Goal: Task Accomplishment & Management: Manage account settings

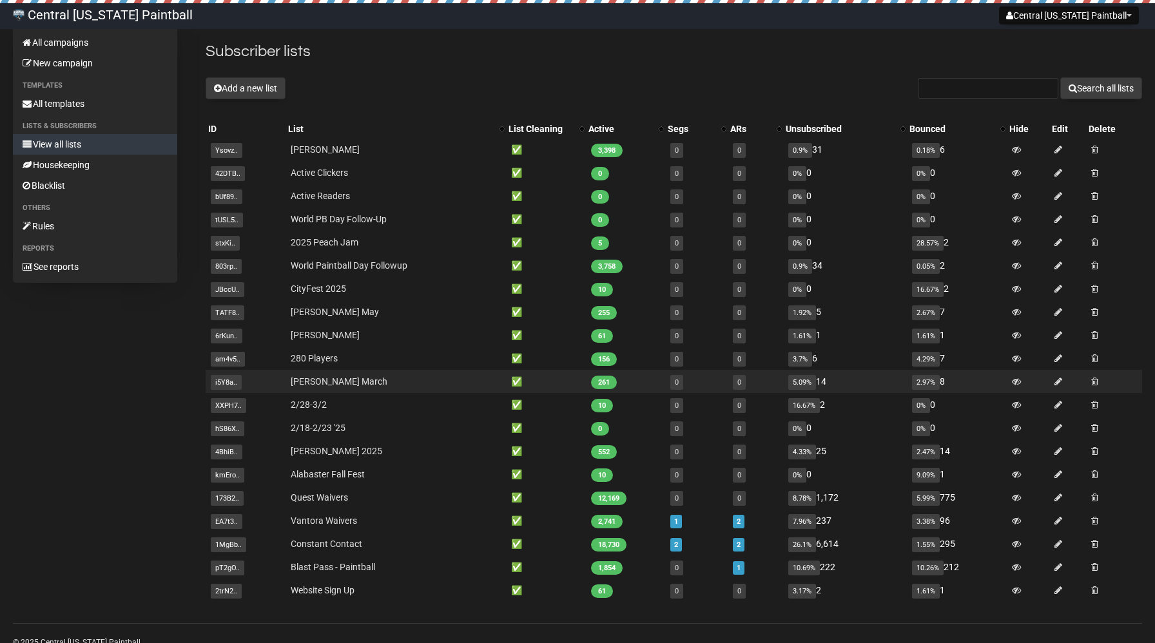
scroll to position [26, 0]
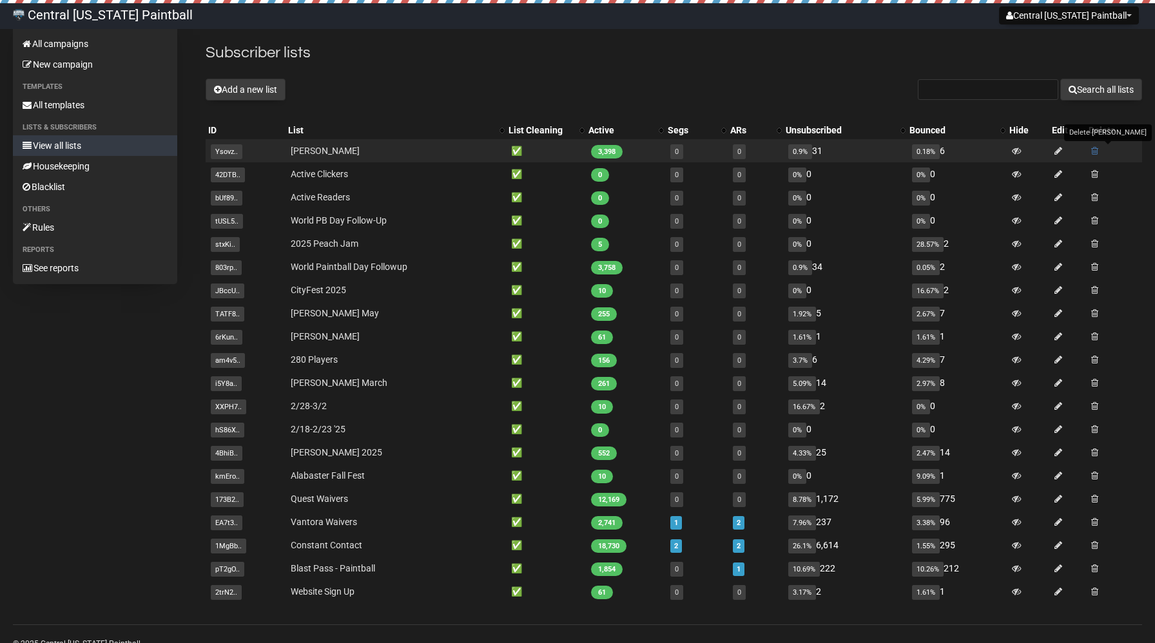
click at [1097, 151] on span at bounding box center [1094, 150] width 7 height 9
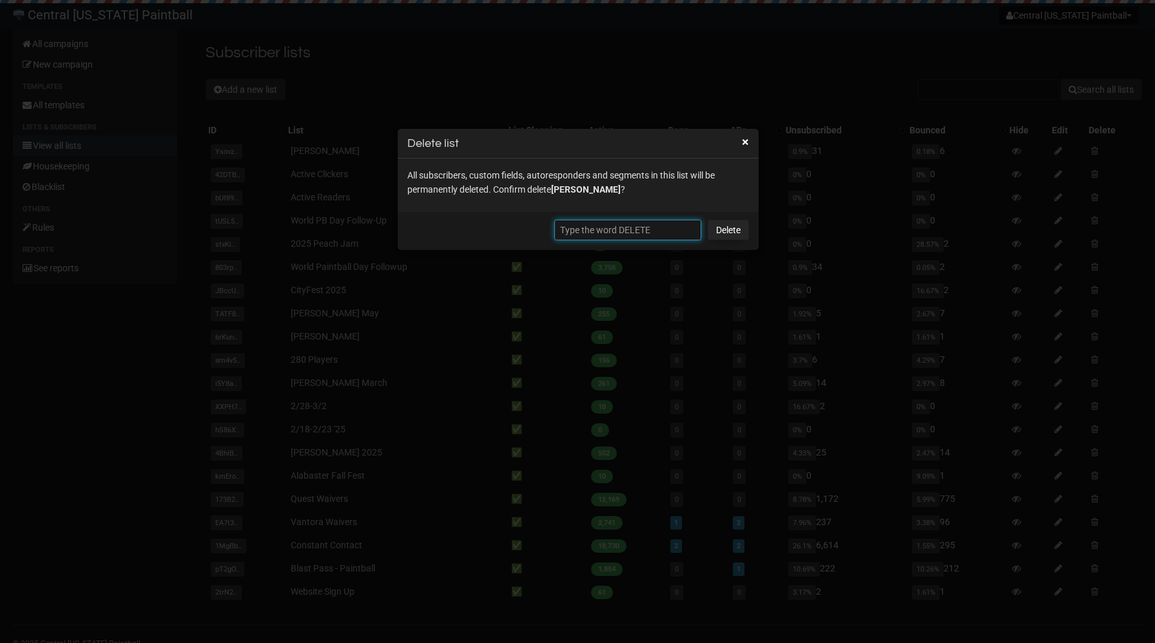
click at [602, 233] on input "text" at bounding box center [627, 230] width 147 height 21
type input "DELETE"
click at [724, 229] on link "Delete" at bounding box center [728, 230] width 41 height 21
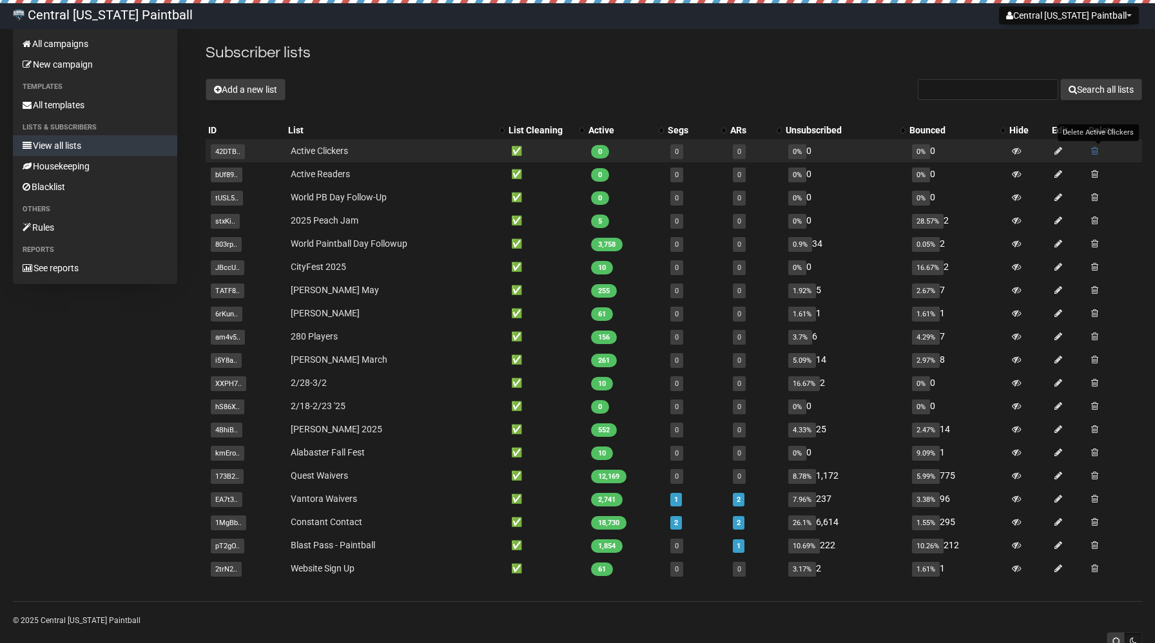
click at [1096, 153] on span at bounding box center [1094, 150] width 7 height 9
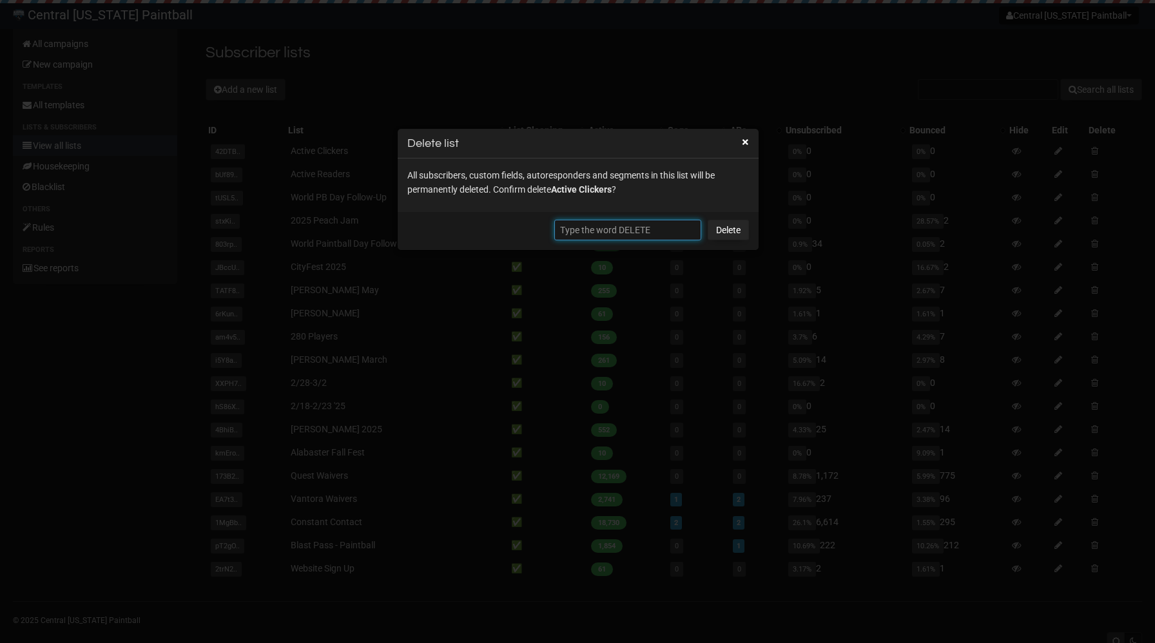
click at [646, 234] on input "text" at bounding box center [627, 230] width 147 height 21
click at [562, 229] on input "DELETE" at bounding box center [627, 230] width 147 height 21
type input "DELETE"
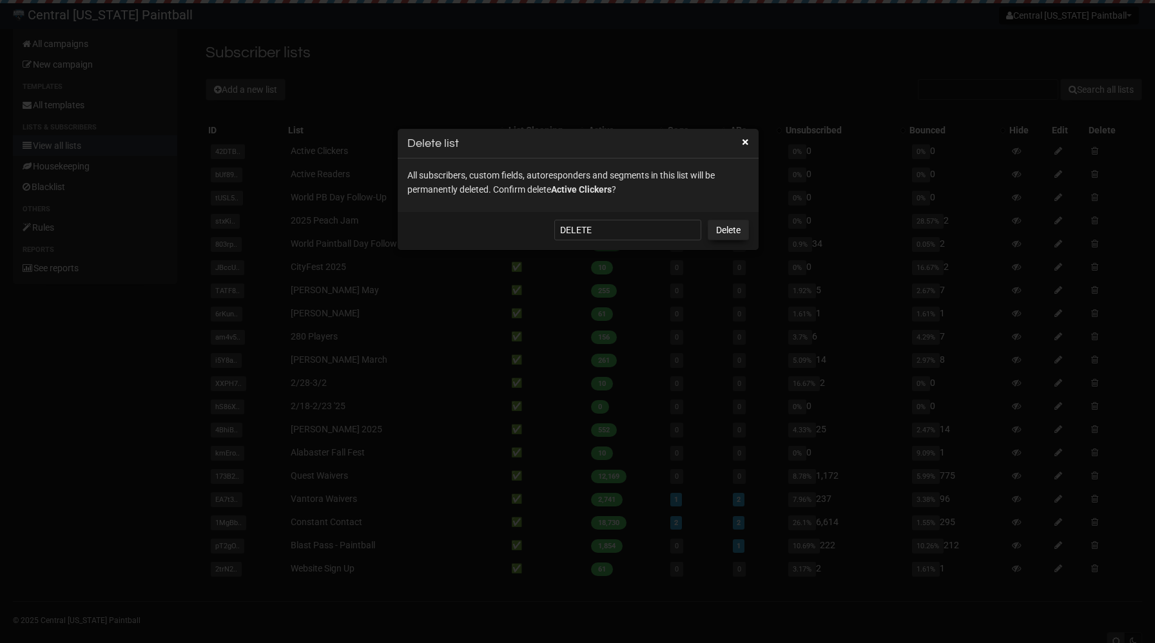
click at [716, 228] on link "Delete" at bounding box center [728, 230] width 41 height 21
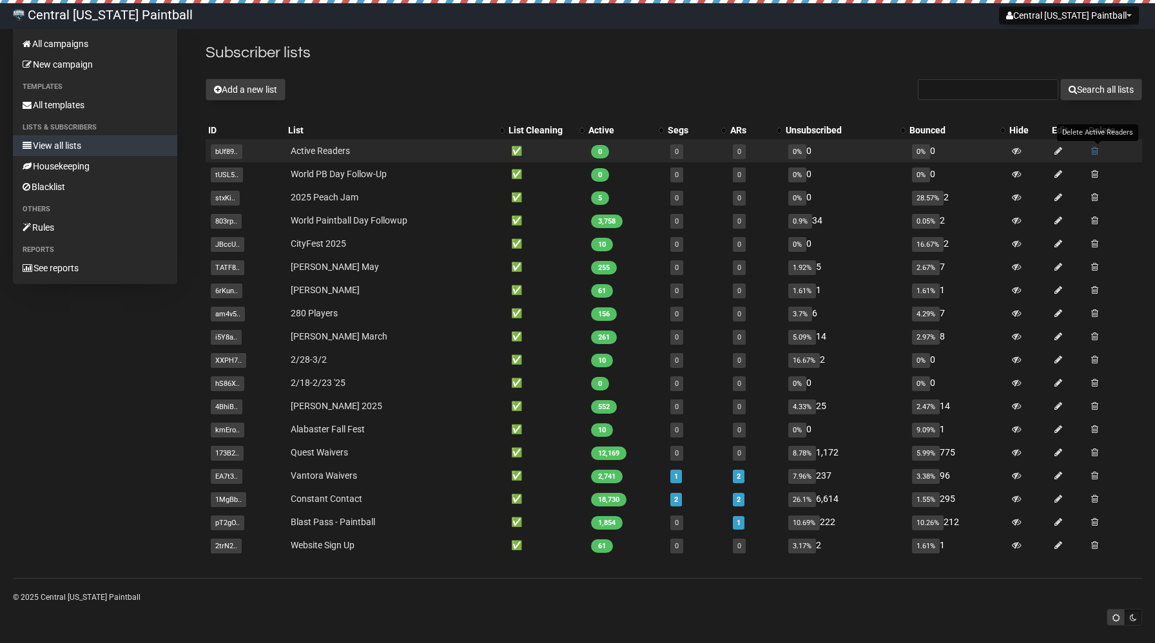
click at [1096, 153] on span at bounding box center [1094, 150] width 7 height 9
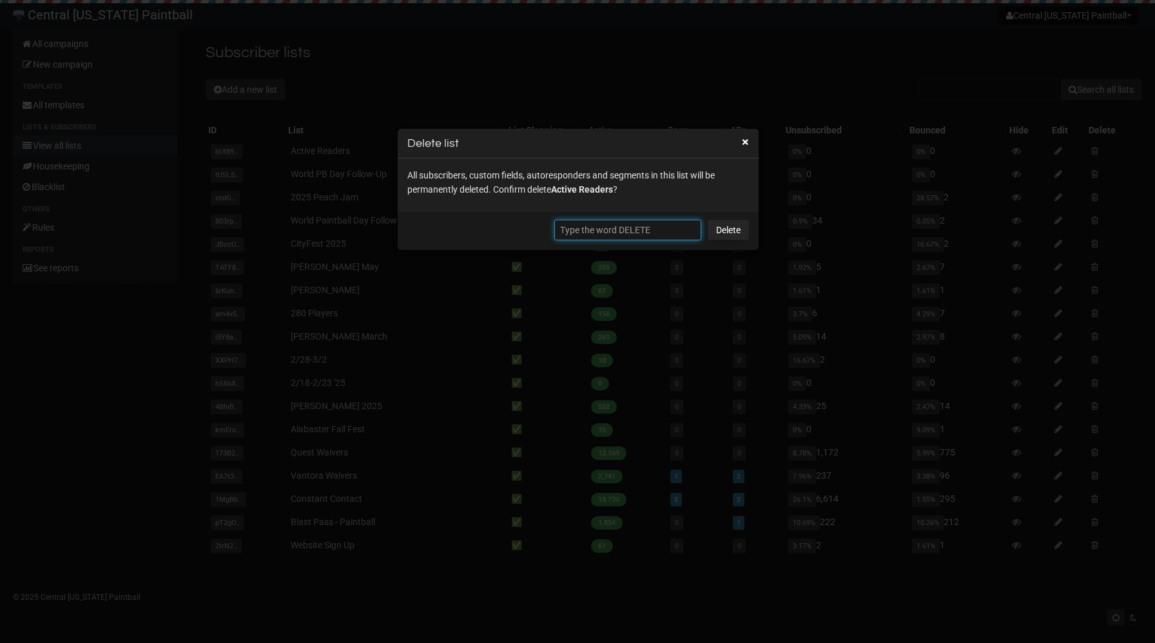
click at [596, 231] on input "text" at bounding box center [627, 230] width 147 height 21
paste input "DELETE"
click at [738, 227] on link "Delete" at bounding box center [728, 230] width 41 height 21
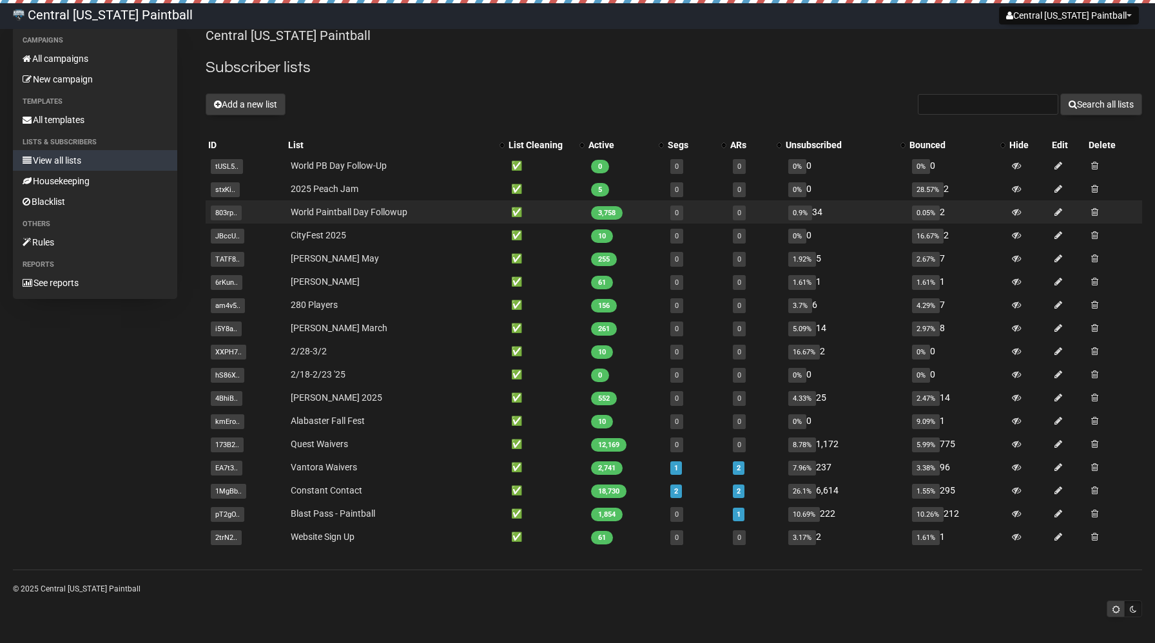
scroll to position [12, 0]
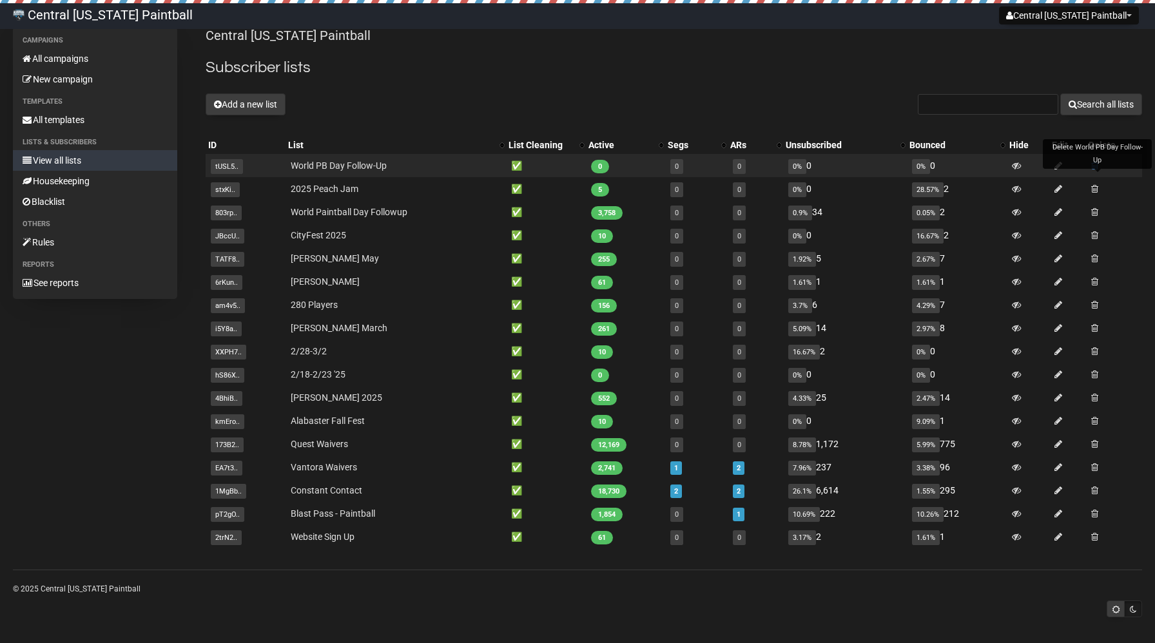
click at [1097, 165] on span at bounding box center [1094, 165] width 7 height 9
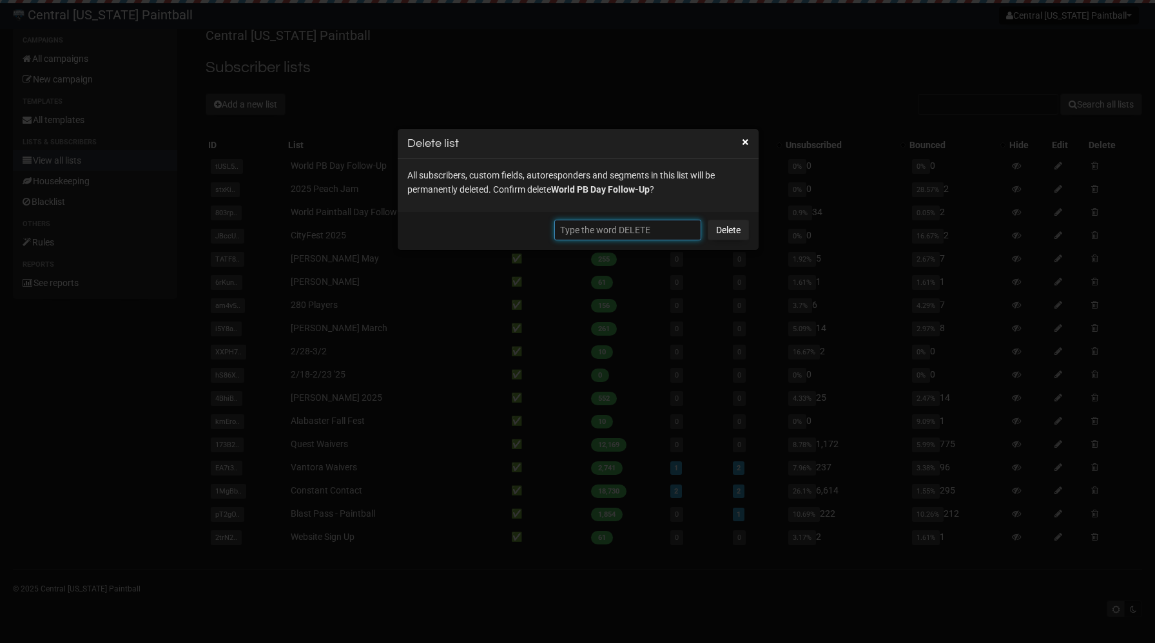
click at [606, 235] on input "text" at bounding box center [627, 230] width 147 height 21
paste input "DELETE"
type input "DELETE"
click at [721, 231] on link "Delete" at bounding box center [728, 230] width 41 height 21
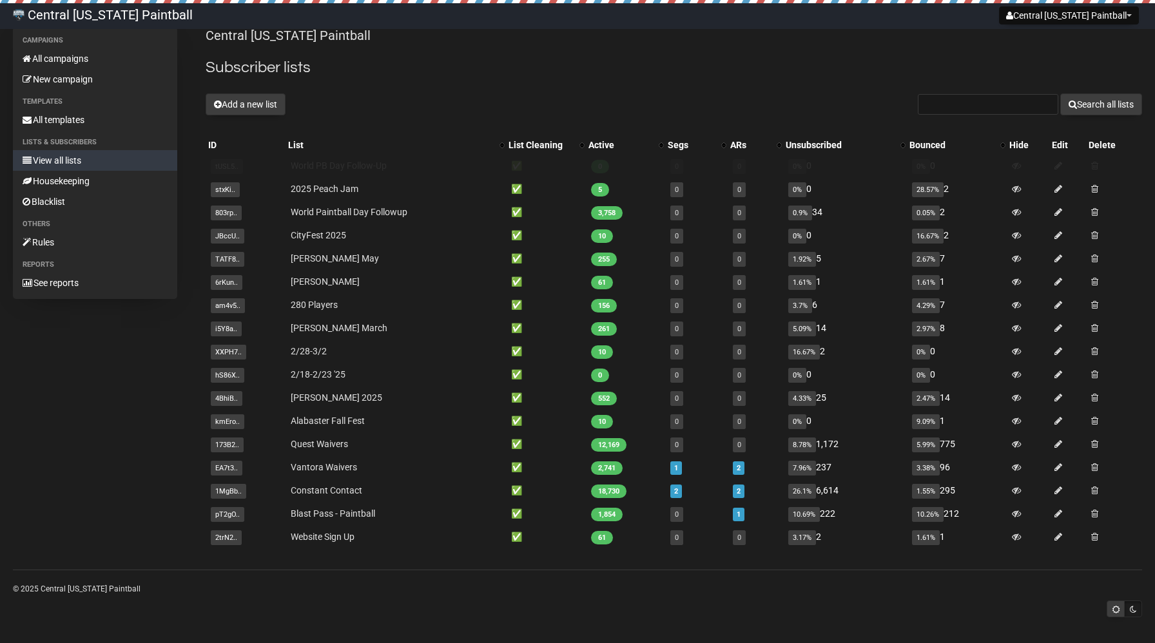
scroll to position [0, 0]
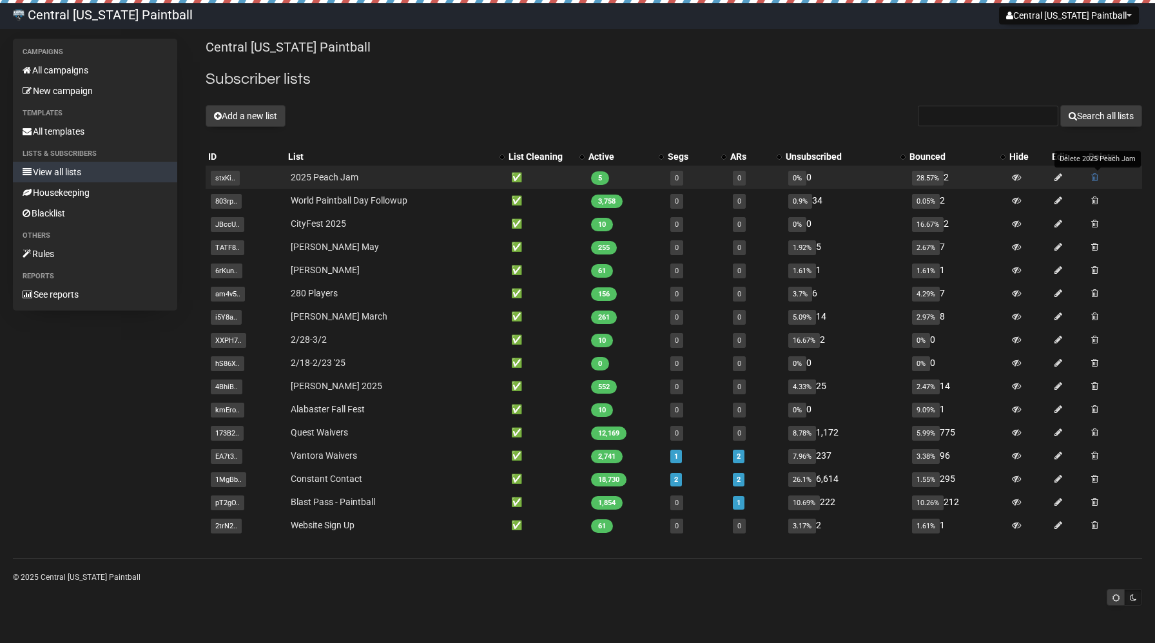
click at [1097, 179] on span at bounding box center [1094, 177] width 7 height 9
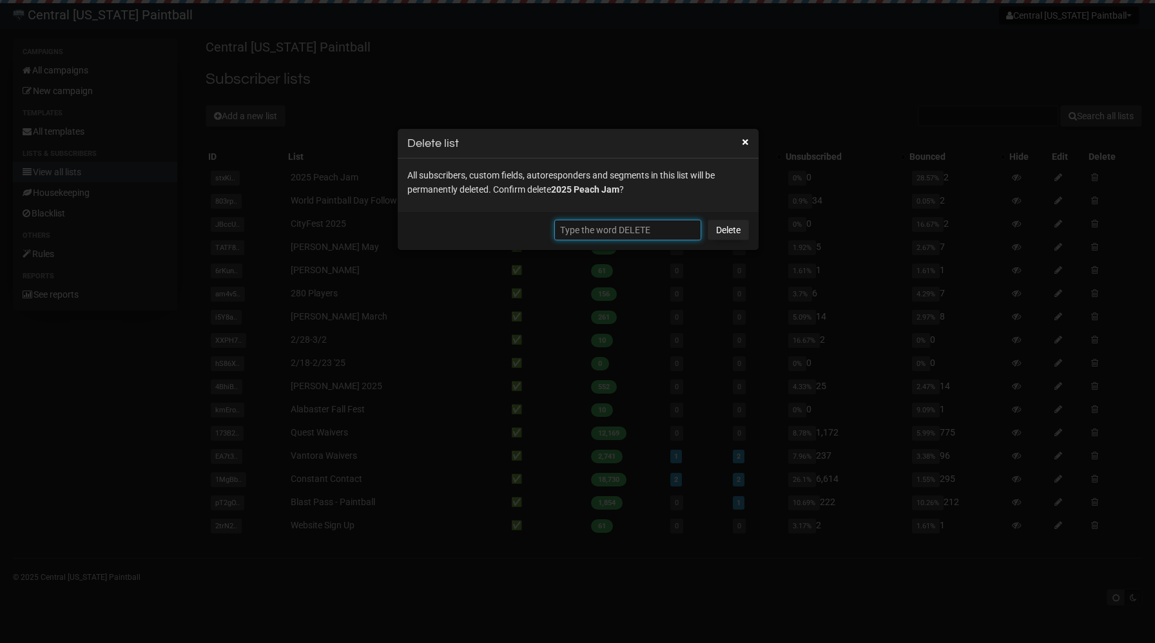
click at [617, 235] on input "text" at bounding box center [627, 230] width 147 height 21
paste input "DELETE"
type input "DELETE"
click at [726, 235] on link "Delete" at bounding box center [728, 230] width 41 height 21
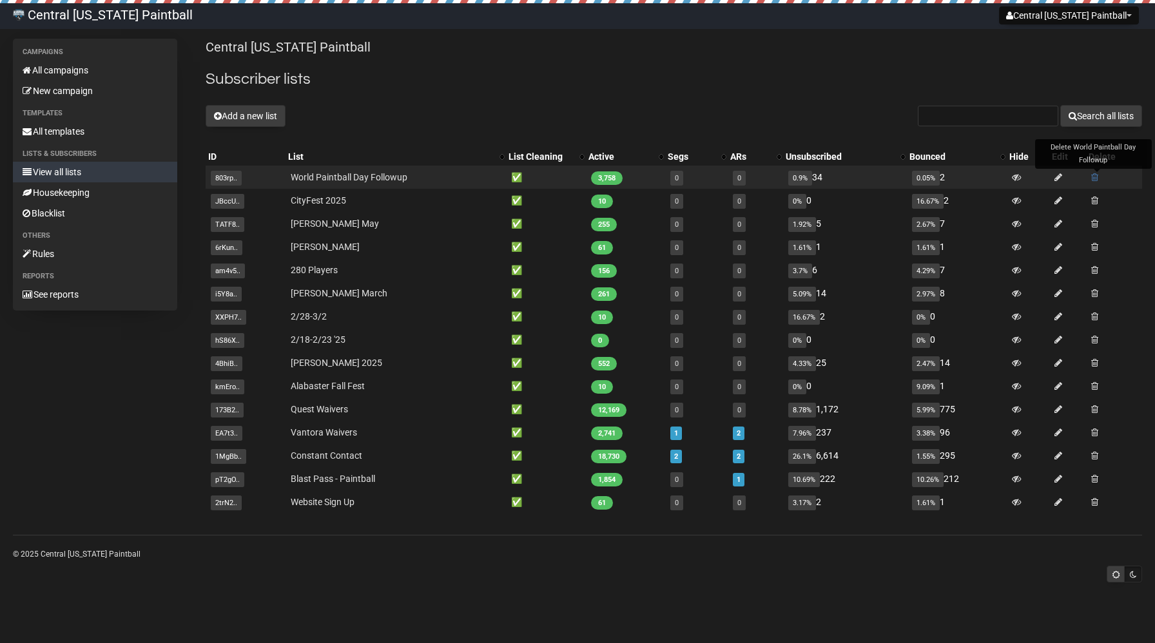
click at [1096, 177] on span at bounding box center [1094, 177] width 7 height 9
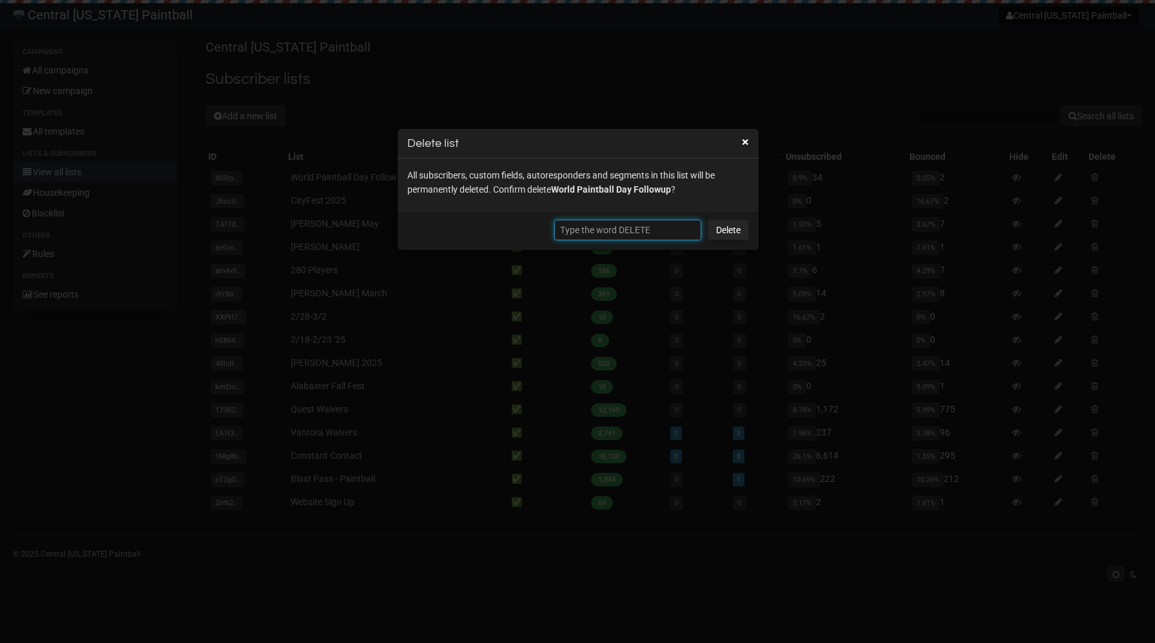
click at [590, 235] on input "text" at bounding box center [627, 230] width 147 height 21
paste input "DELETE"
type input "DELETE"
click at [735, 233] on link "Delete" at bounding box center [728, 230] width 41 height 21
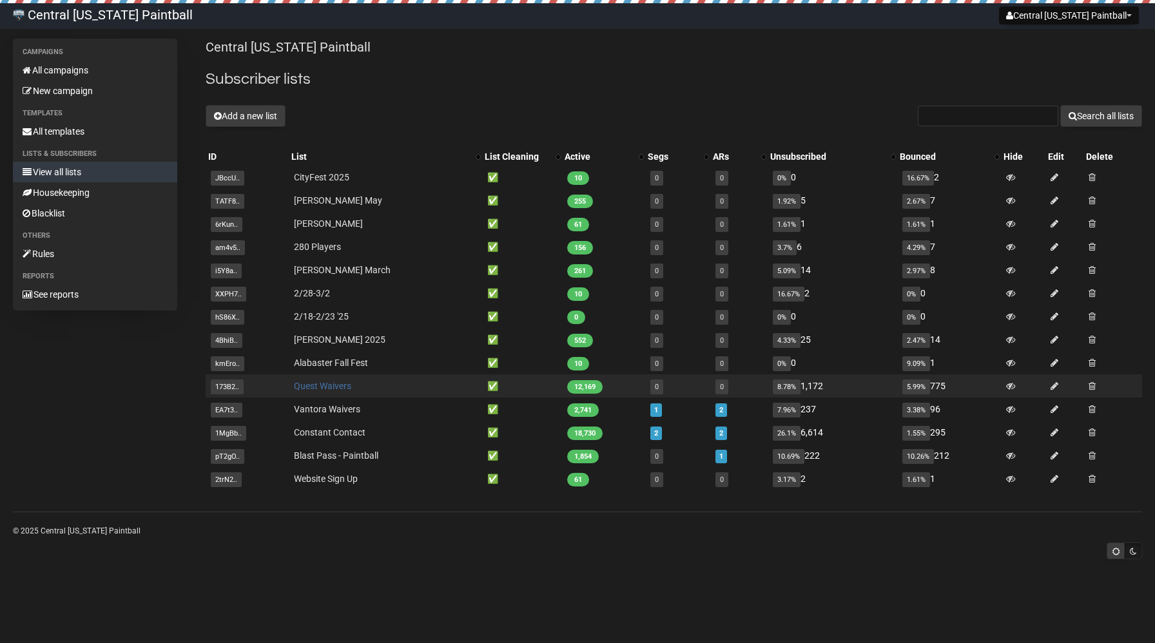
click at [319, 385] on link "Quest Waivers" at bounding box center [322, 386] width 57 height 10
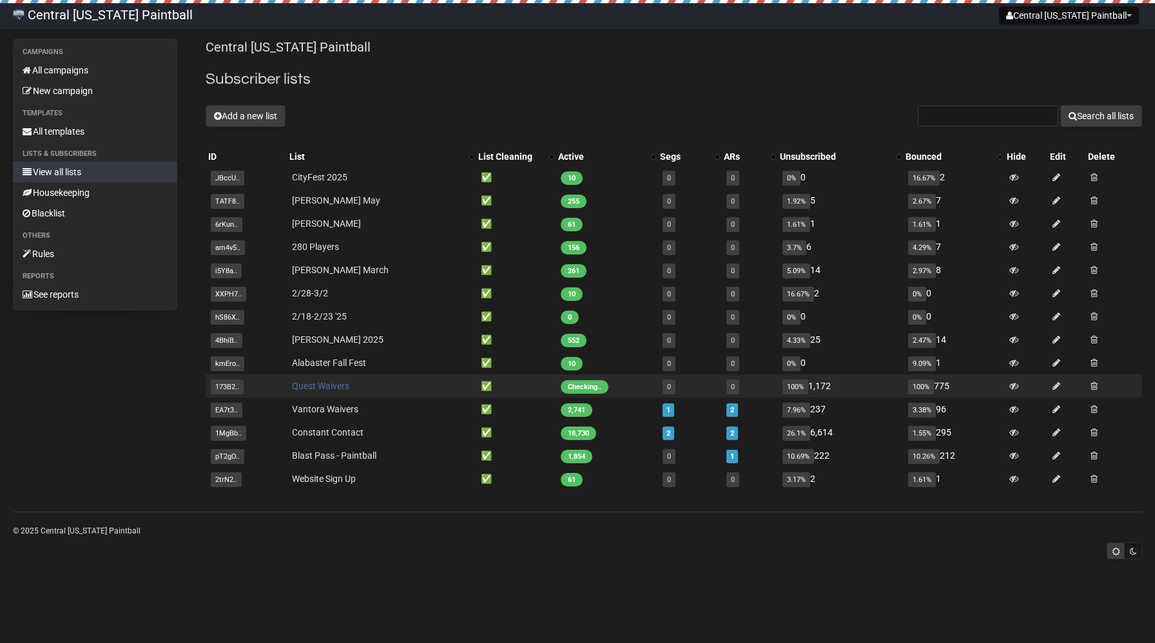
click at [307, 387] on link "Quest Waivers" at bounding box center [320, 386] width 57 height 10
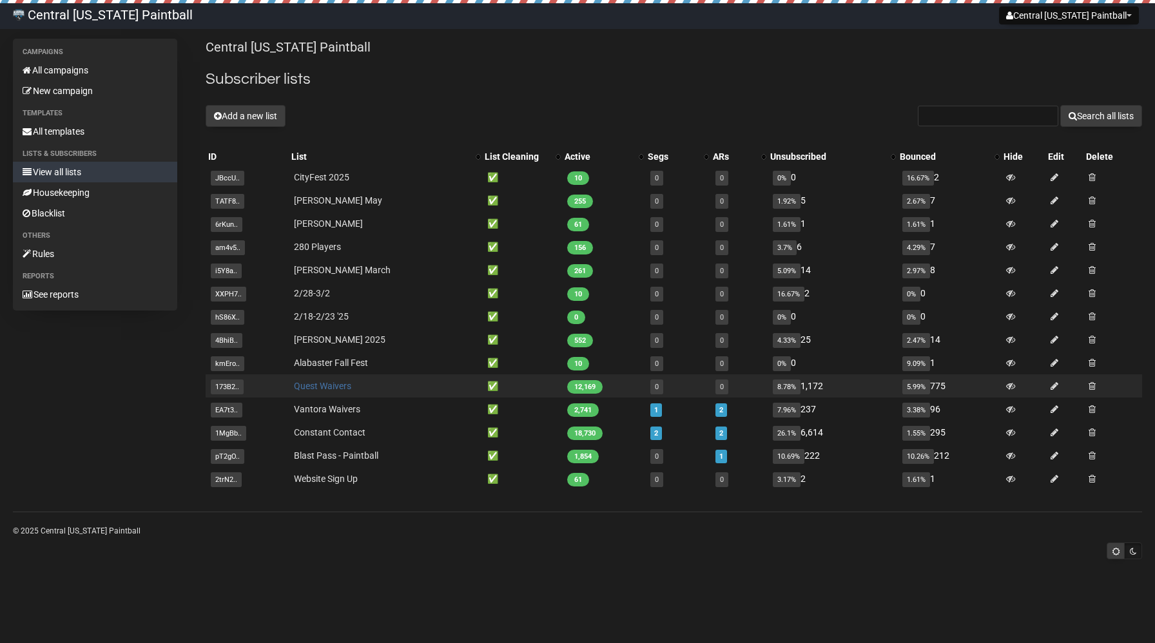
click at [325, 391] on link "Quest Waivers" at bounding box center [322, 386] width 57 height 10
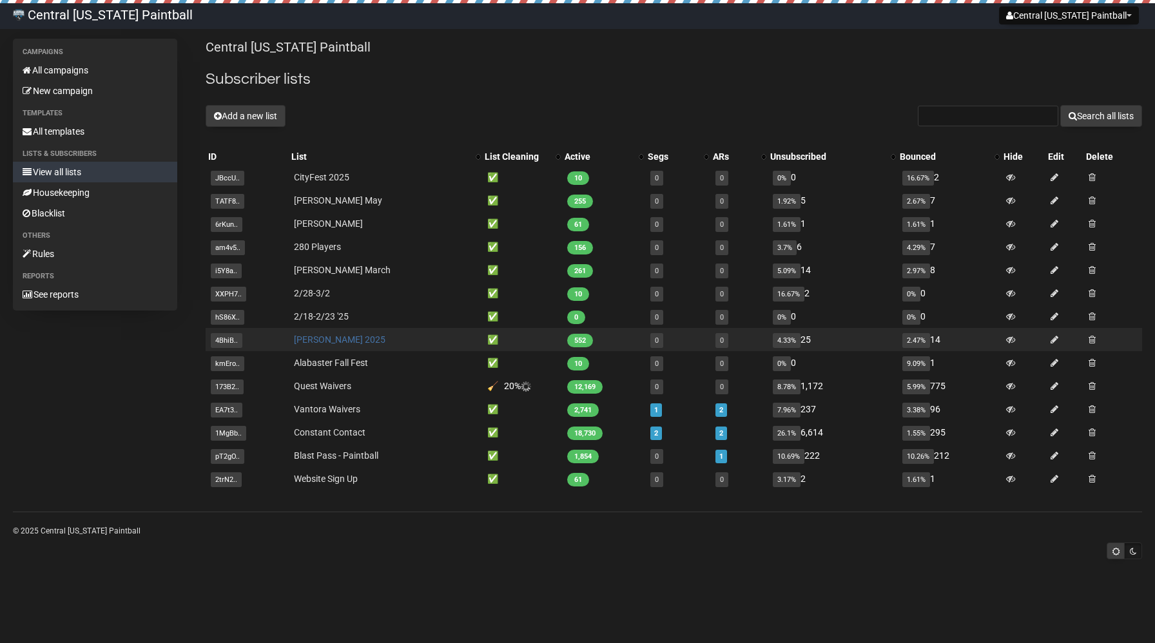
click at [322, 338] on link "[PERSON_NAME] 2025" at bounding box center [340, 339] width 92 height 10
